Goal: Task Accomplishment & Management: Manage account settings

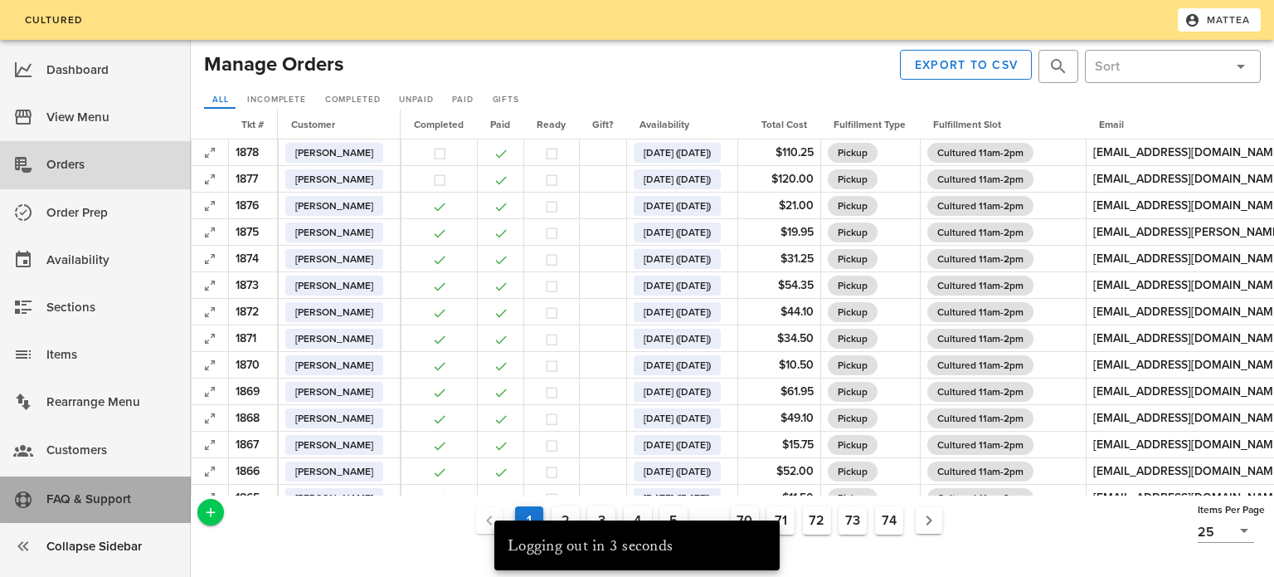
click at [128, 489] on div "FAQ & Support" at bounding box center [111, 498] width 131 height 27
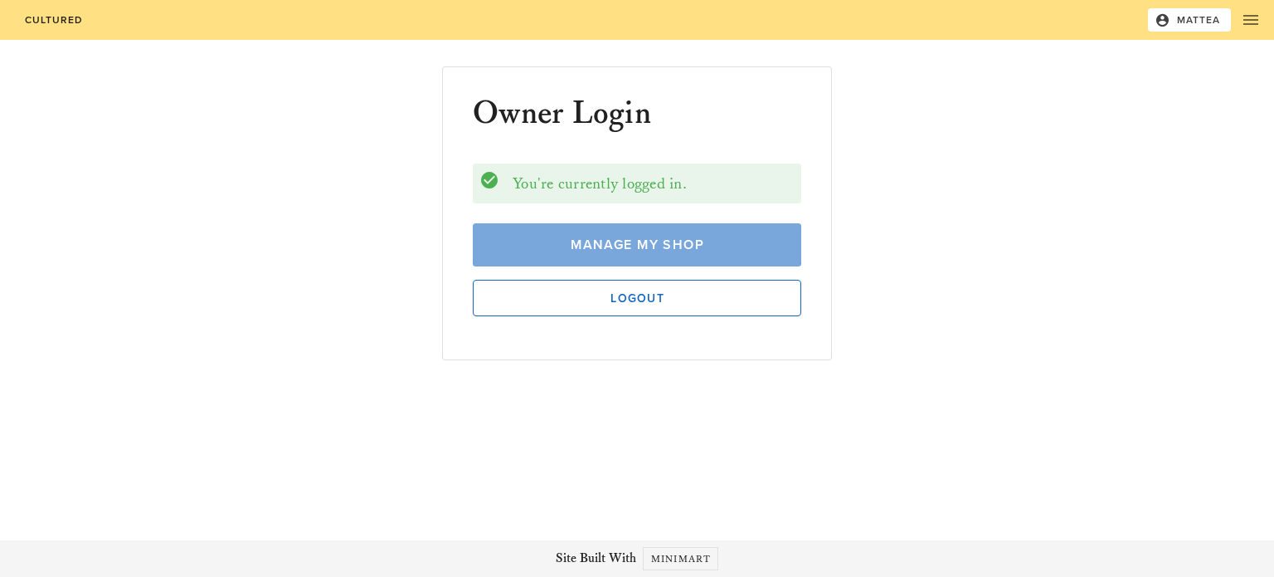
click at [645, 244] on span "Manage My Shop" at bounding box center [637, 244] width 290 height 17
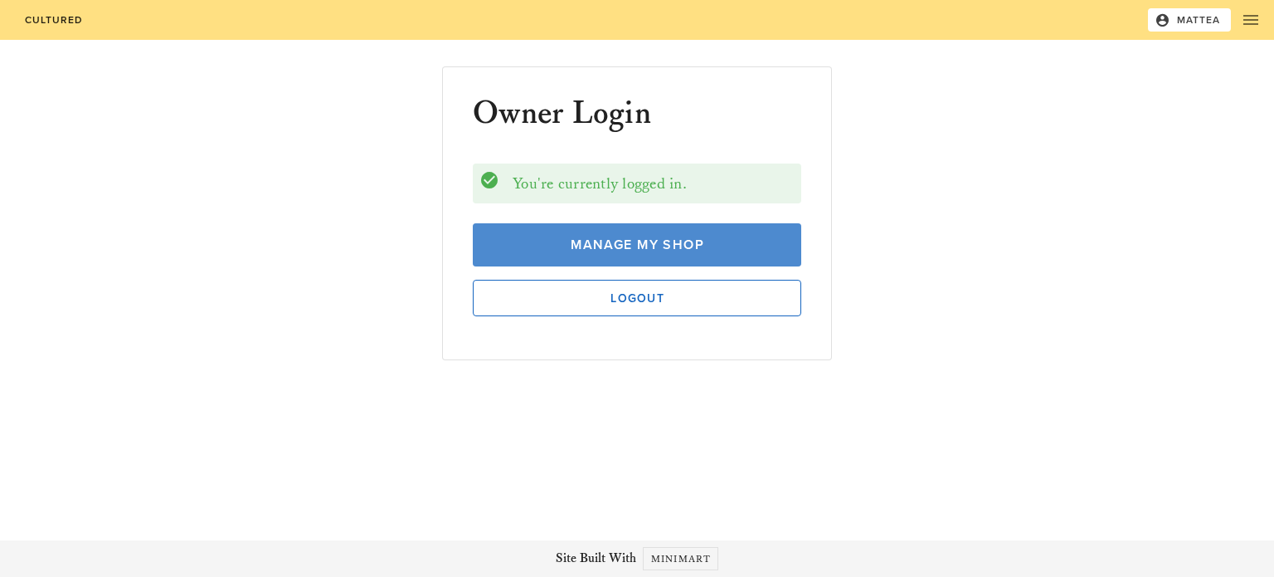
click at [670, 249] on span "Manage My Shop" at bounding box center [637, 244] width 290 height 17
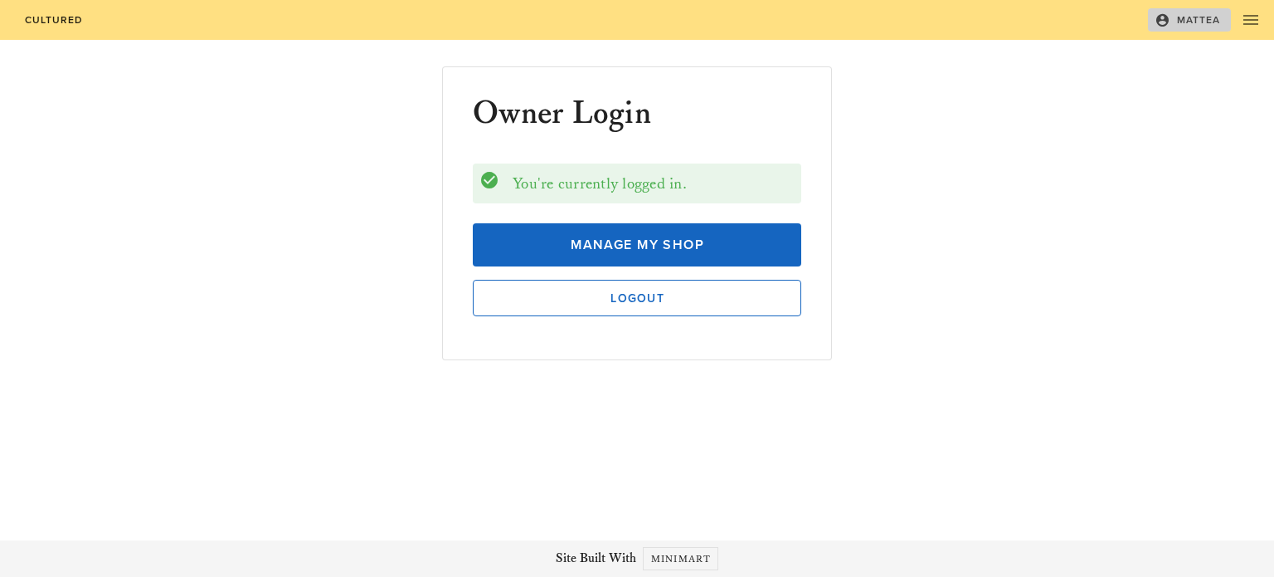
click at [1192, 21] on span "Mattea" at bounding box center [1189, 19] width 63 height 15
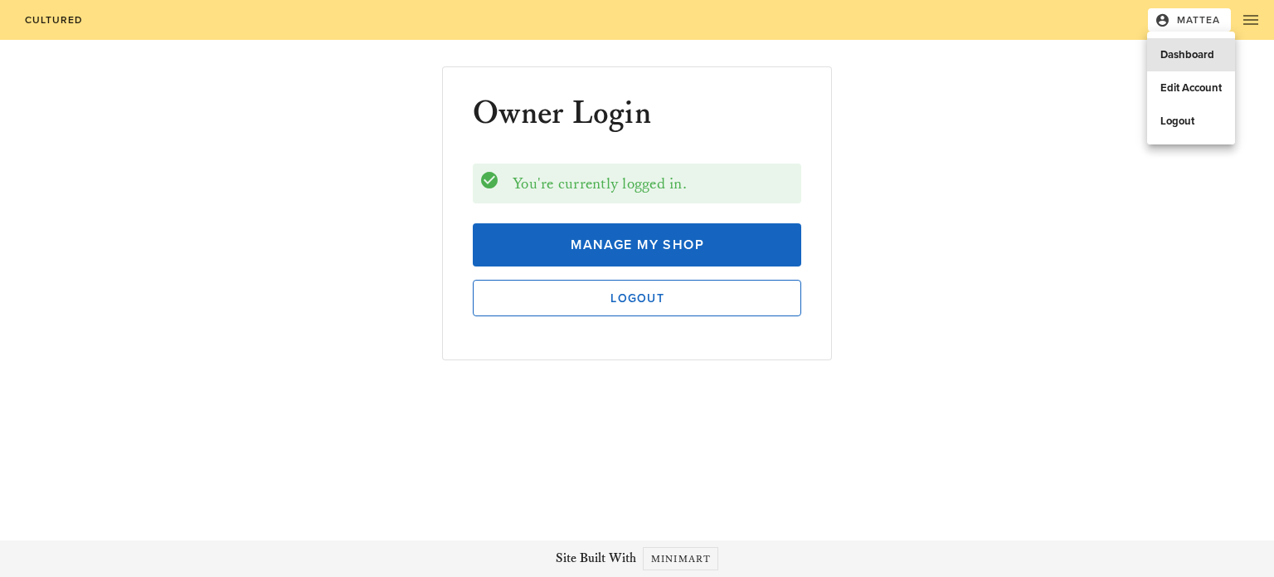
click at [1185, 38] on link "Dashboard" at bounding box center [1191, 54] width 88 height 33
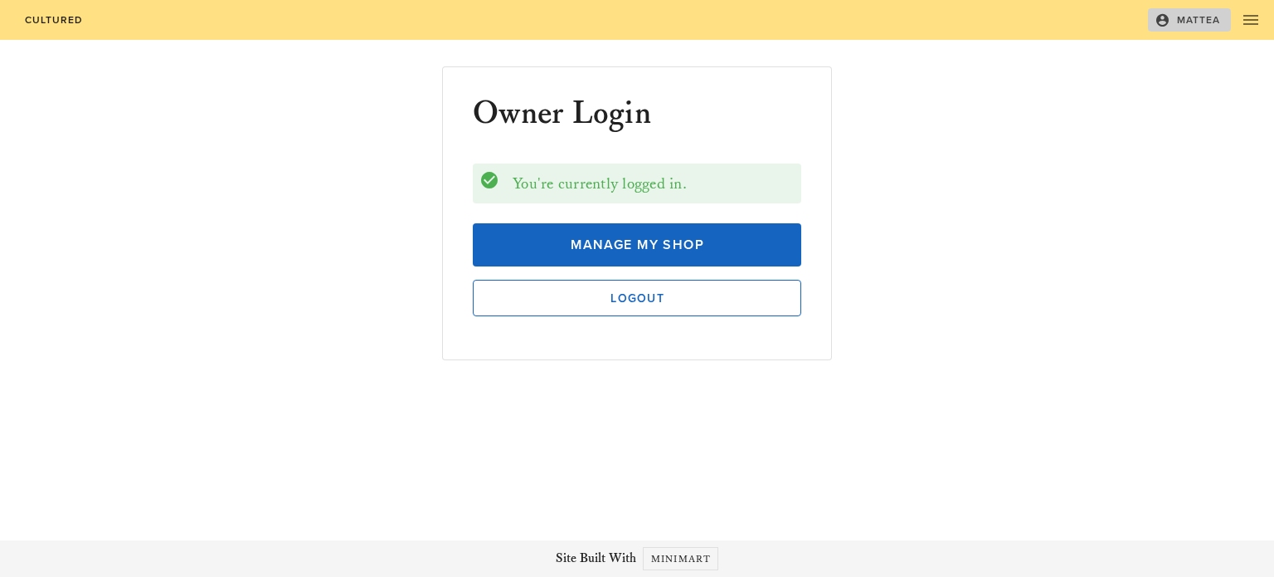
click at [1177, 27] on span "Mattea" at bounding box center [1189, 19] width 63 height 15
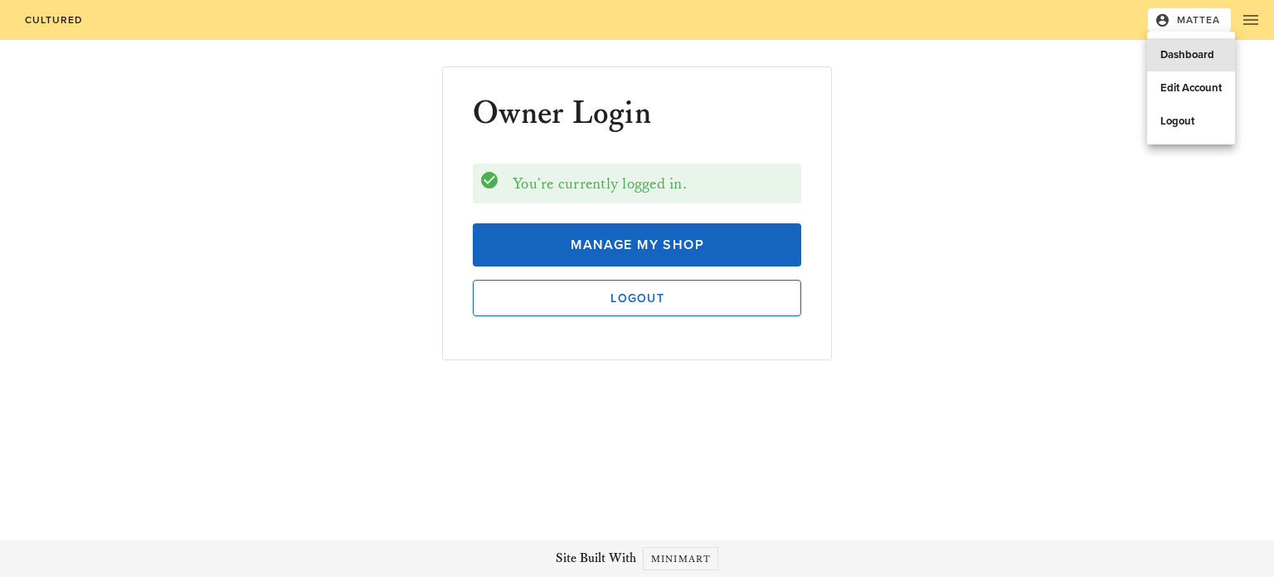
click at [1186, 56] on div "Dashboard" at bounding box center [1191, 54] width 61 height 13
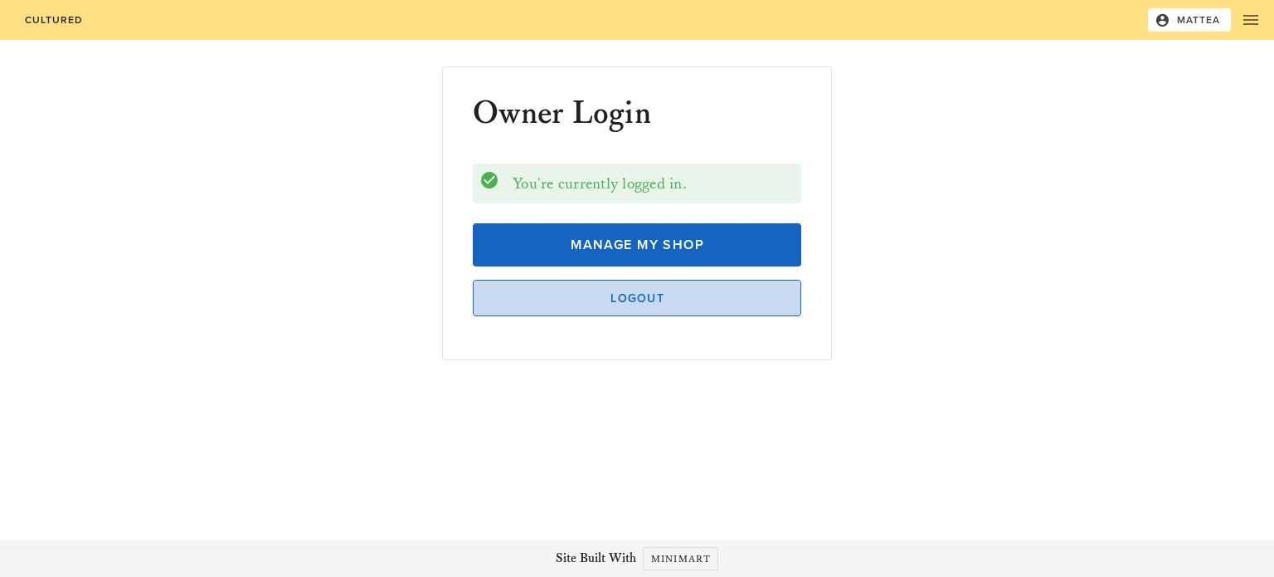
click at [724, 298] on span "Logout" at bounding box center [637, 298] width 295 height 14
